Goal: Transaction & Acquisition: Purchase product/service

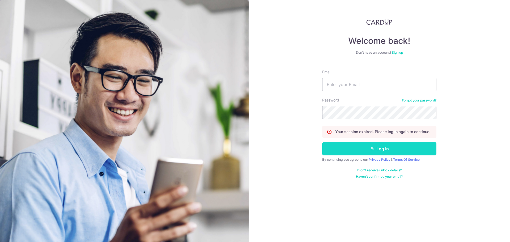
type input "muhdmikhail90@gmail.com"
click at [351, 147] on button "Log in" at bounding box center [379, 148] width 114 height 13
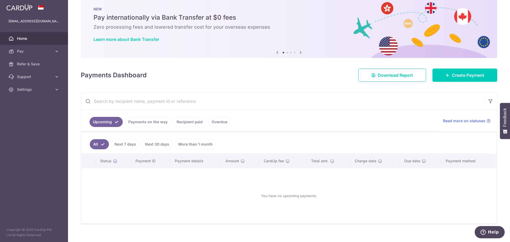
scroll to position [18, 0]
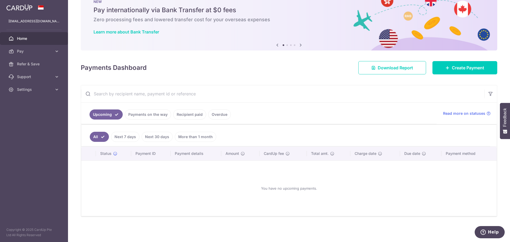
click at [190, 117] on link "Recipient paid" at bounding box center [189, 114] width 33 height 10
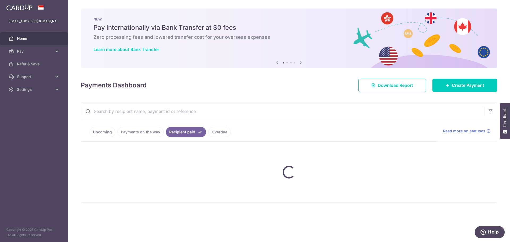
scroll to position [0, 0]
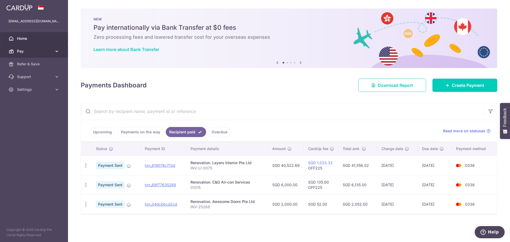
click at [56, 53] on icon at bounding box center [56, 51] width 5 height 5
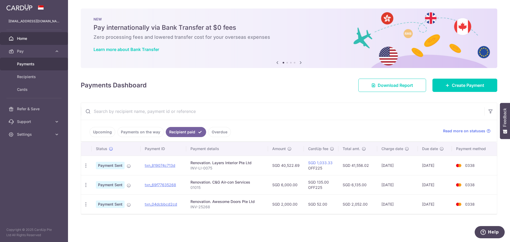
click at [48, 64] on span "Payments" at bounding box center [34, 63] width 35 height 5
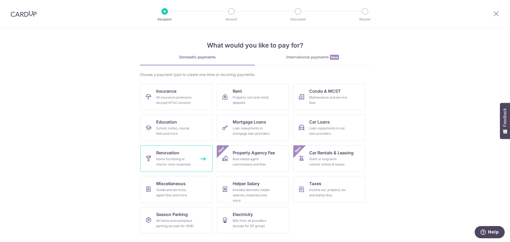
click at [174, 158] on div "Home furnishing or interior reno-expenses" at bounding box center [175, 161] width 38 height 11
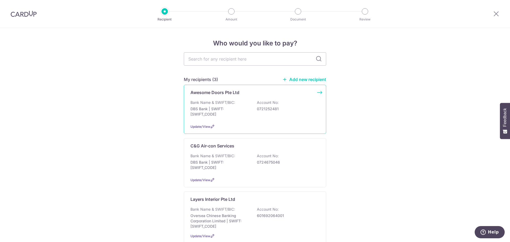
click at [319, 95] on div "Awesome Doors Pte Ltd Bank Name & SWIFT/BIC: DBS Bank | SWIFT: [SWIFT_CODE] Acc…" at bounding box center [255, 109] width 142 height 49
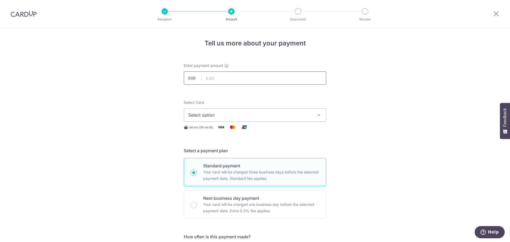
click at [218, 78] on input "text" at bounding box center [255, 77] width 142 height 13
click at [240, 81] on input "text" at bounding box center [255, 77] width 142 height 13
type input "691.00"
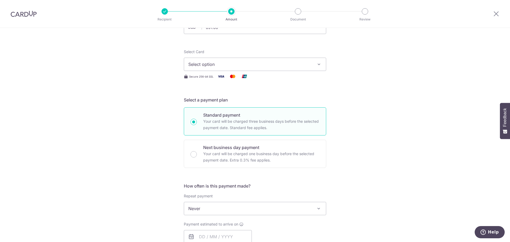
scroll to position [53, 0]
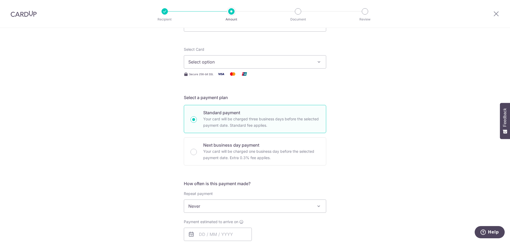
click at [210, 60] on span "Select option" at bounding box center [250, 62] width 124 height 6
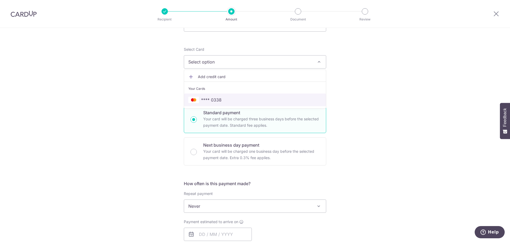
click at [215, 101] on span "**** 0338" at bounding box center [211, 100] width 20 height 6
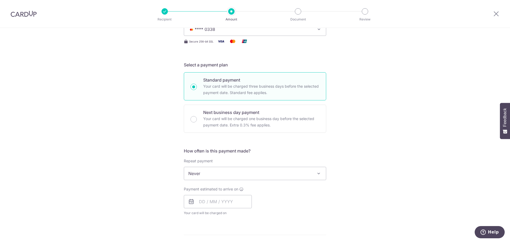
scroll to position [106, 0]
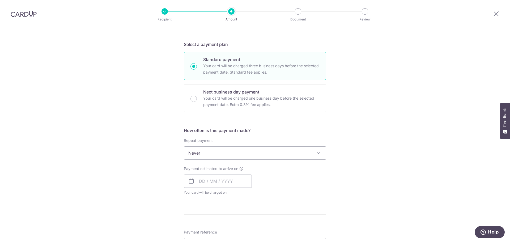
click at [266, 156] on span "Never" at bounding box center [255, 153] width 142 height 13
click at [215, 184] on input "text" at bounding box center [218, 181] width 68 height 13
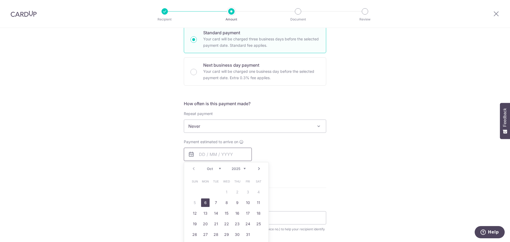
scroll to position [213, 0]
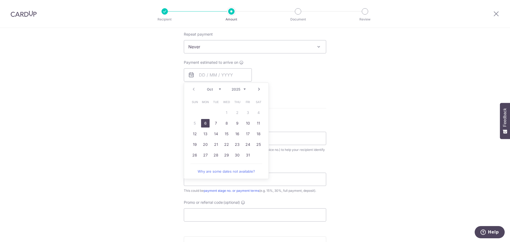
click at [206, 125] on link "6" at bounding box center [205, 123] width 9 height 9
type input "[DATE]"
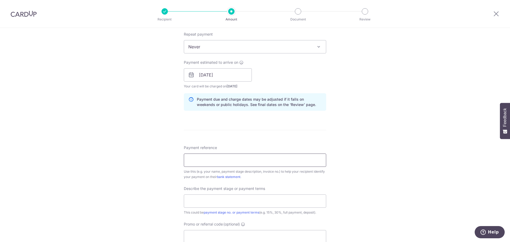
click at [209, 160] on input "Payment reference" at bounding box center [255, 160] width 142 height 13
type input "INV-25356"
drag, startPoint x: 177, startPoint y: 149, endPoint x: 170, endPoint y: 153, distance: 8.3
click at [169, 153] on div "Tell us more about your payment Enter payment amount SGD 691.00 691.00 Select C…" at bounding box center [255, 84] width 510 height 538
click at [220, 197] on input "text" at bounding box center [255, 200] width 142 height 13
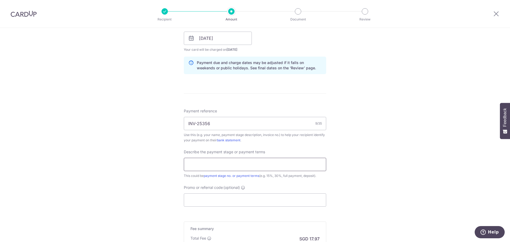
scroll to position [266, 0]
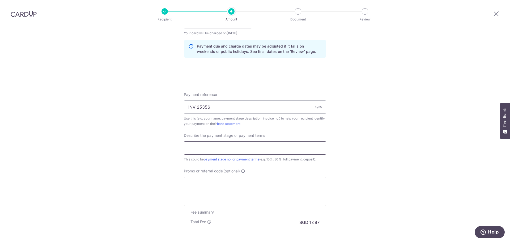
type input "Full payment"
click at [212, 184] on input "Promo or referral code (optional)" at bounding box center [255, 183] width 142 height 13
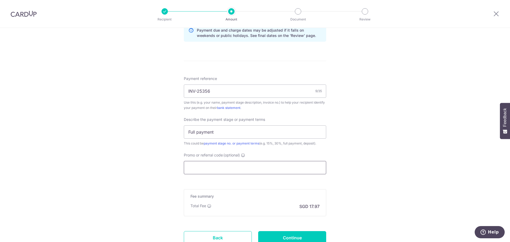
scroll to position [324, 0]
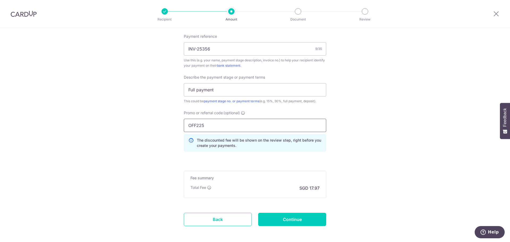
type input "OFF225"
drag, startPoint x: 345, startPoint y: 153, endPoint x: 359, endPoint y: 154, distance: 13.8
click at [290, 220] on input "Continue" at bounding box center [292, 219] width 68 height 13
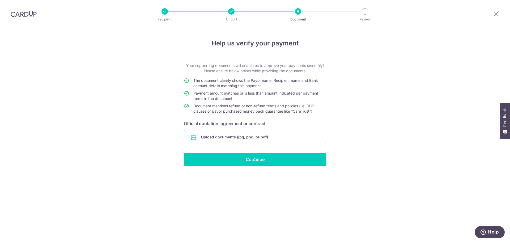
click at [234, 139] on input "file" at bounding box center [255, 137] width 142 height 14
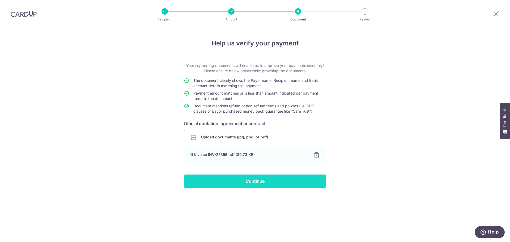
click at [276, 184] on input "Continue" at bounding box center [255, 181] width 142 height 13
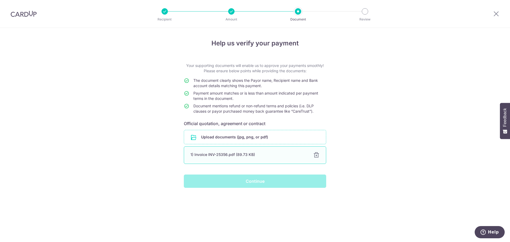
click at [224, 157] on div "1) Invoice INV-25356.pdf (89.73 KB)" at bounding box center [248, 154] width 116 height 5
drag, startPoint x: 233, startPoint y: 183, endPoint x: 243, endPoint y: 183, distance: 10.4
click at [243, 183] on div "Continue" at bounding box center [255, 181] width 149 height 13
click at [397, 201] on div "Help us verify your payment Your supporting documents will enable us to approve…" at bounding box center [255, 135] width 510 height 214
click at [245, 183] on div "Continue" at bounding box center [255, 181] width 149 height 13
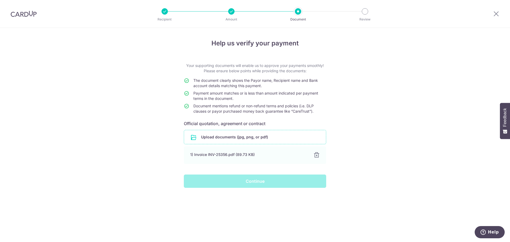
drag, startPoint x: 236, startPoint y: 15, endPoint x: 224, endPoint y: 11, distance: 12.6
click at [224, 11] on li "Amount" at bounding box center [201, 11] width 67 height 6
drag, startPoint x: 249, startPoint y: 154, endPoint x: 250, endPoint y: 156, distance: 2.8
click at [250, 156] on div "1) Invoice INV-25356.pdf (89.73 KB)" at bounding box center [248, 154] width 116 height 5
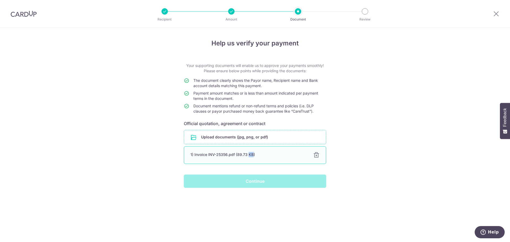
click at [250, 156] on div "1) Invoice INV-25356.pdf (89.73 KB)" at bounding box center [248, 154] width 116 height 5
click at [251, 138] on input "file" at bounding box center [255, 137] width 142 height 14
click at [232, 160] on div "1) Invoice INV-25356.pdf (89.73 KB) 100% Done Download" at bounding box center [255, 155] width 142 height 18
click at [230, 183] on div "Continue" at bounding box center [255, 181] width 149 height 13
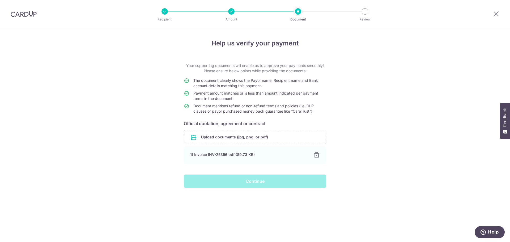
click at [231, 183] on div "Continue" at bounding box center [255, 181] width 149 height 13
click at [232, 183] on div "Continue" at bounding box center [255, 181] width 149 height 13
drag, startPoint x: 230, startPoint y: 78, endPoint x: 228, endPoint y: 69, distance: 9.4
click at [228, 67] on p "Your supporting documents will enable us to approve your payments smoothly! Ple…" at bounding box center [255, 68] width 142 height 11
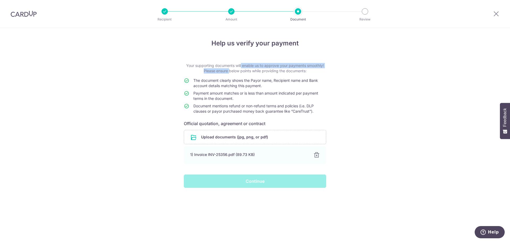
drag, startPoint x: 194, startPoint y: 62, endPoint x: 288, endPoint y: 109, distance: 105.3
click at [288, 109] on div "Help us verify your payment Your supporting documents will enable us to approve…" at bounding box center [255, 113] width 142 height 149
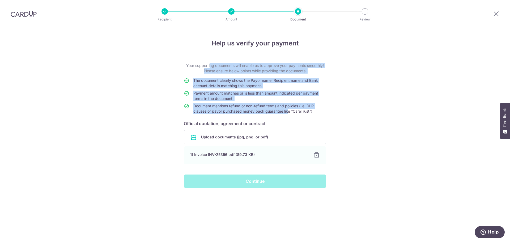
drag, startPoint x: 287, startPoint y: 109, endPoint x: 269, endPoint y: 109, distance: 17.8
click at [269, 109] on span "Document mentions refund or non-refund terms and policies (i.e. DLP clauses or …" at bounding box center [253, 109] width 120 height 10
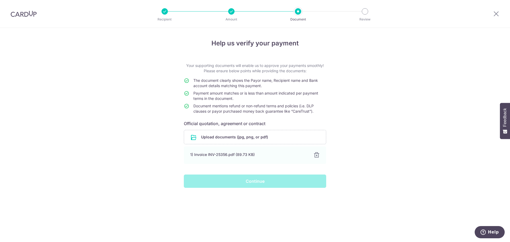
drag, startPoint x: 234, startPoint y: 15, endPoint x: 226, endPoint y: 15, distance: 8.5
click at [226, 15] on div "Recipient Amount Document Review" at bounding box center [265, 14] width 228 height 28
click at [234, 15] on div "Recipient Amount Document Review" at bounding box center [265, 14] width 228 height 28
click at [495, 12] on icon at bounding box center [496, 13] width 6 height 7
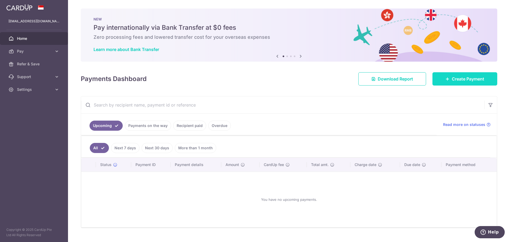
click at [463, 84] on link "Create Payment" at bounding box center [464, 78] width 65 height 13
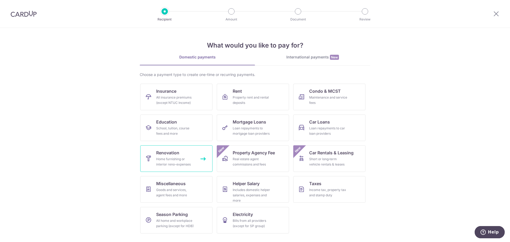
click at [163, 157] on div "Home furnishing or interior reno-expenses" at bounding box center [175, 161] width 38 height 11
drag, startPoint x: 162, startPoint y: 154, endPoint x: 172, endPoint y: 154, distance: 10.6
click at [172, 154] on span "Renovation" at bounding box center [167, 153] width 23 height 6
click at [202, 160] on link "Renovation Home furnishing or interior reno-expenses" at bounding box center [176, 158] width 72 height 27
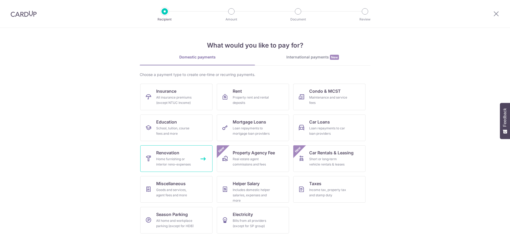
click at [174, 155] on span "Renovation" at bounding box center [167, 153] width 23 height 6
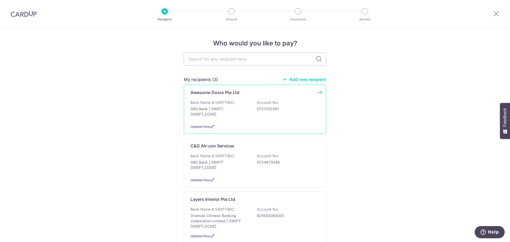
click at [319, 94] on div "Awesome Doors Pte Ltd Bank Name & SWIFT/BIC: DBS Bank | SWIFT: [SWIFT_CODE] Acc…" at bounding box center [255, 109] width 142 height 49
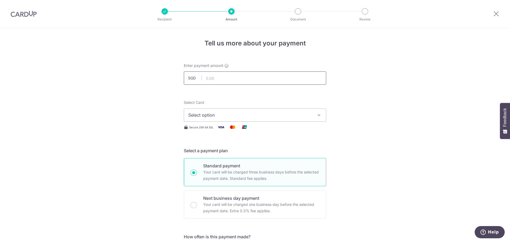
click at [232, 79] on input "text" at bounding box center [255, 77] width 142 height 13
type input "691.00"
click at [244, 116] on span "Select option" at bounding box center [250, 115] width 124 height 6
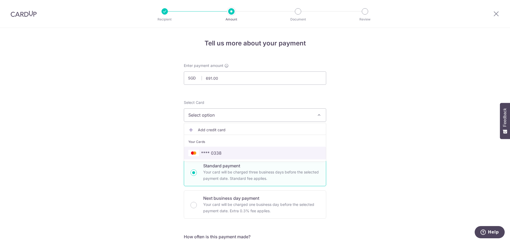
click at [232, 155] on span "**** 0338" at bounding box center [254, 153] width 133 height 6
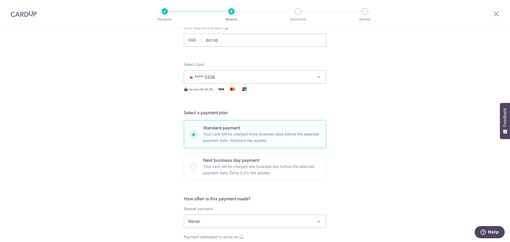
scroll to position [106, 0]
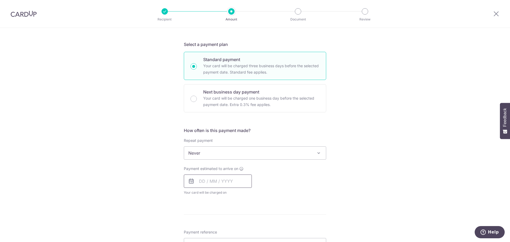
click at [203, 184] on input "text" at bounding box center [218, 181] width 68 height 13
click at [206, 229] on link "6" at bounding box center [205, 229] width 9 height 9
type input "[DATE]"
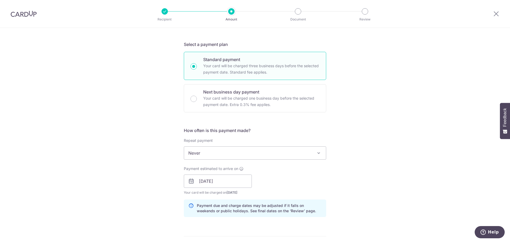
click at [169, 211] on div "Tell us more about your payment Enter payment amount SGD 691.00 691.00 Select C…" at bounding box center [255, 191] width 510 height 538
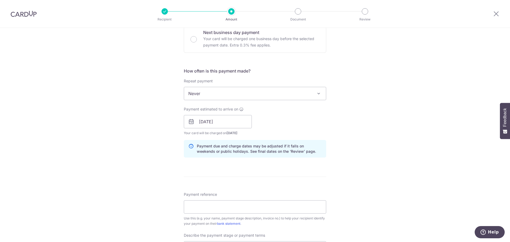
scroll to position [239, 0]
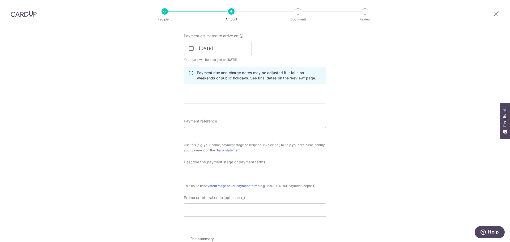
click at [209, 131] on input "Payment reference" at bounding box center [255, 133] width 142 height 13
type input "INV-25356"
click at [219, 173] on input "text" at bounding box center [255, 174] width 142 height 13
type input "Full payment"
click at [215, 209] on input "Promo or referral code (optional)" at bounding box center [255, 209] width 142 height 13
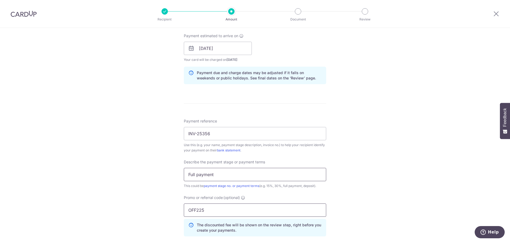
scroll to position [348, 0]
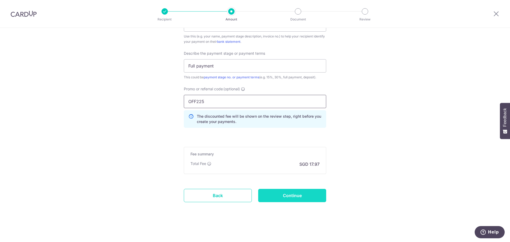
type input "OFF225"
click at [277, 195] on input "Continue" at bounding box center [292, 195] width 68 height 13
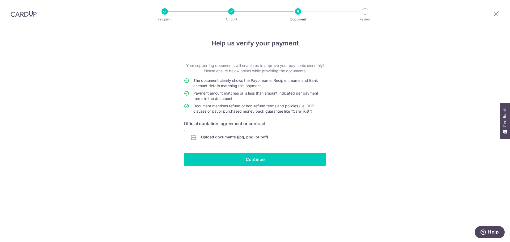
click at [273, 137] on input "file" at bounding box center [255, 137] width 142 height 14
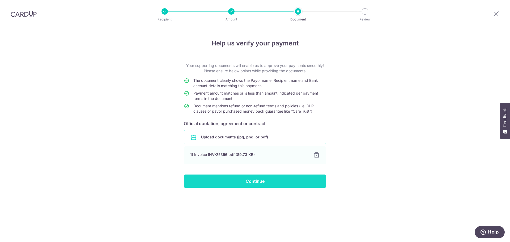
click at [261, 184] on input "Continue" at bounding box center [255, 181] width 142 height 13
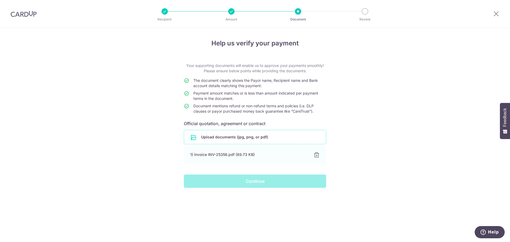
click at [253, 183] on div "Continue" at bounding box center [255, 181] width 149 height 13
drag, startPoint x: 253, startPoint y: 183, endPoint x: 320, endPoint y: 147, distance: 76.4
click at [253, 182] on div "Continue" at bounding box center [255, 181] width 149 height 13
click at [31, 16] on img at bounding box center [24, 14] width 26 height 6
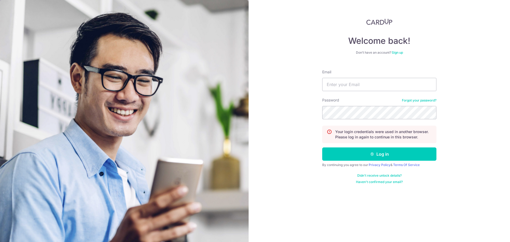
type input "[EMAIL_ADDRESS][DOMAIN_NAME]"
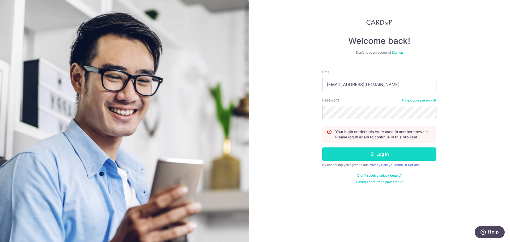
click at [385, 155] on button "Log in" at bounding box center [379, 153] width 114 height 13
click at [380, 156] on button "Log in" at bounding box center [379, 153] width 114 height 13
click at [317, 190] on div "Welcome back! Don’t have an account? Sign up Email [EMAIL_ADDRESS][DOMAIN_NAME]…" at bounding box center [379, 121] width 261 height 242
click at [334, 153] on button "Log in" at bounding box center [379, 153] width 114 height 13
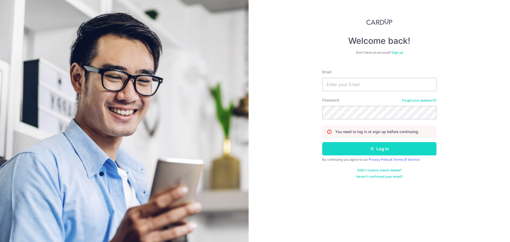
type input "[EMAIL_ADDRESS][DOMAIN_NAME]"
click at [351, 151] on button "Log in" at bounding box center [379, 148] width 114 height 13
